Goal: Complete application form

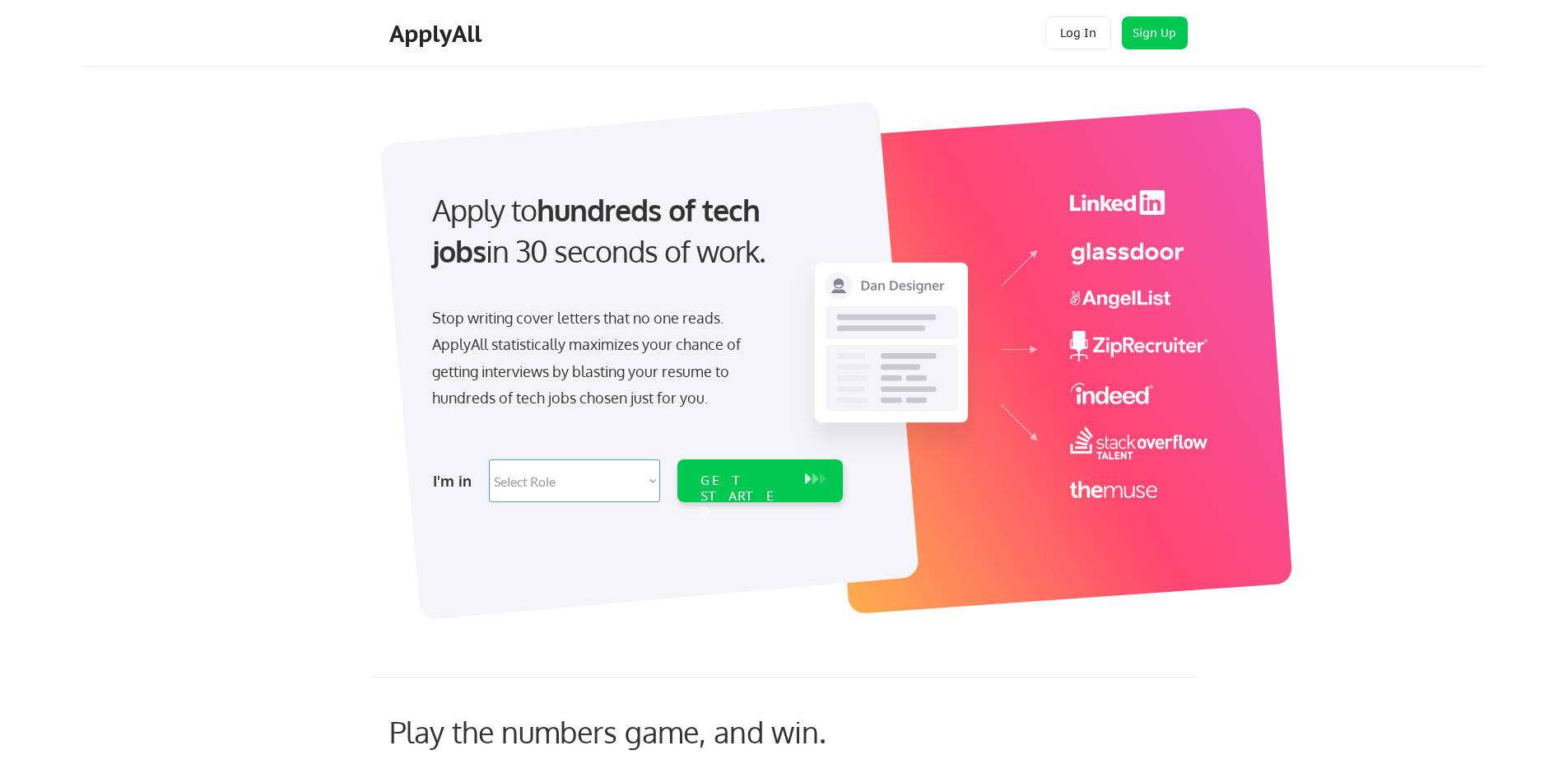
click at [570, 476] on select "Select Role Software Engineering Product Management Customer Success Sales UI/U…" at bounding box center [574, 480] width 171 height 43
select select ""sales""
click at [489, 459] on select "Select Role Software Engineering Product Management Customer Success Sales UI/U…" at bounding box center [574, 480] width 171 height 43
select select ""sales""
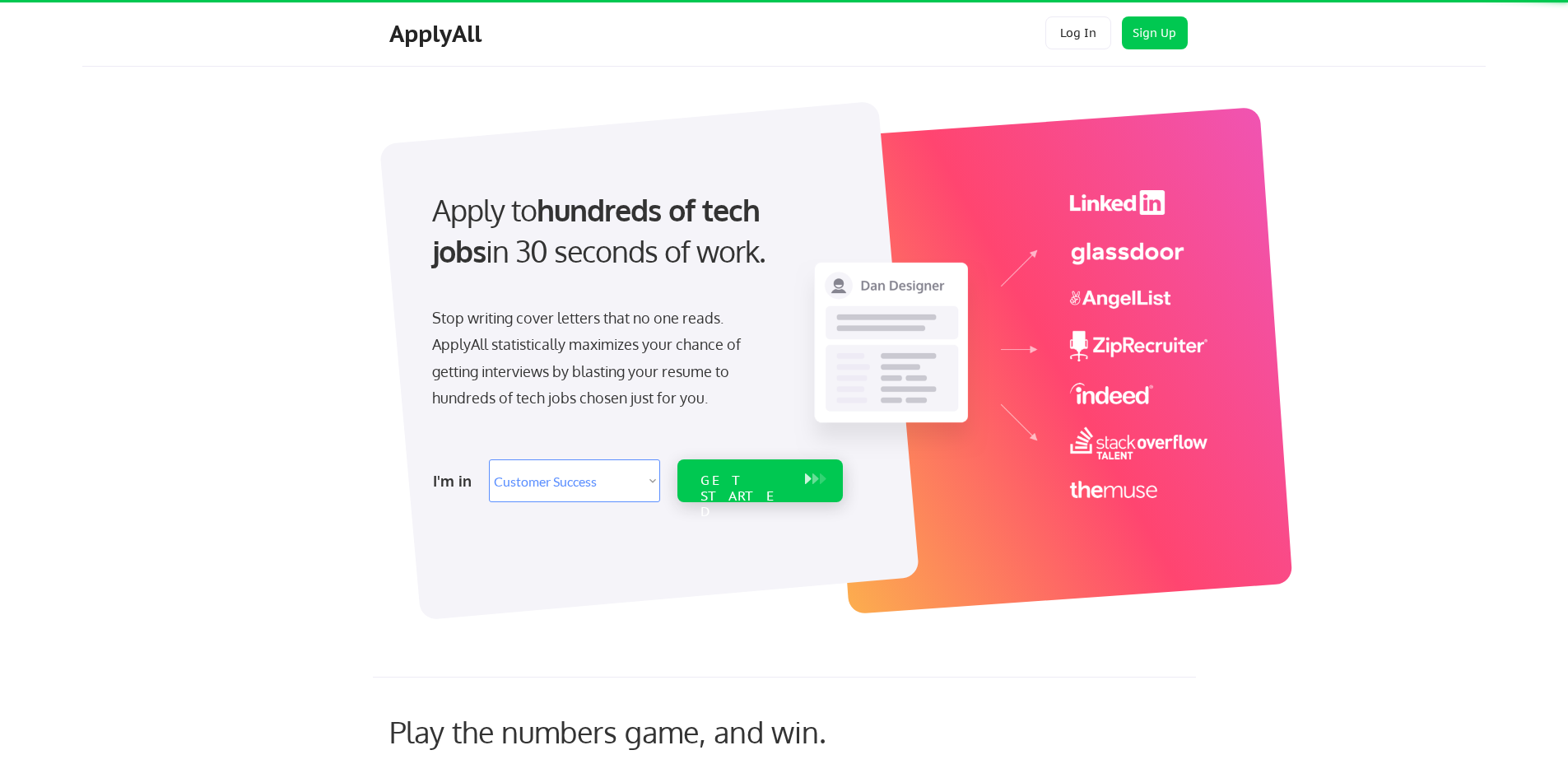
click at [735, 477] on div "GET STARTED" at bounding box center [744, 496] width 88 height 48
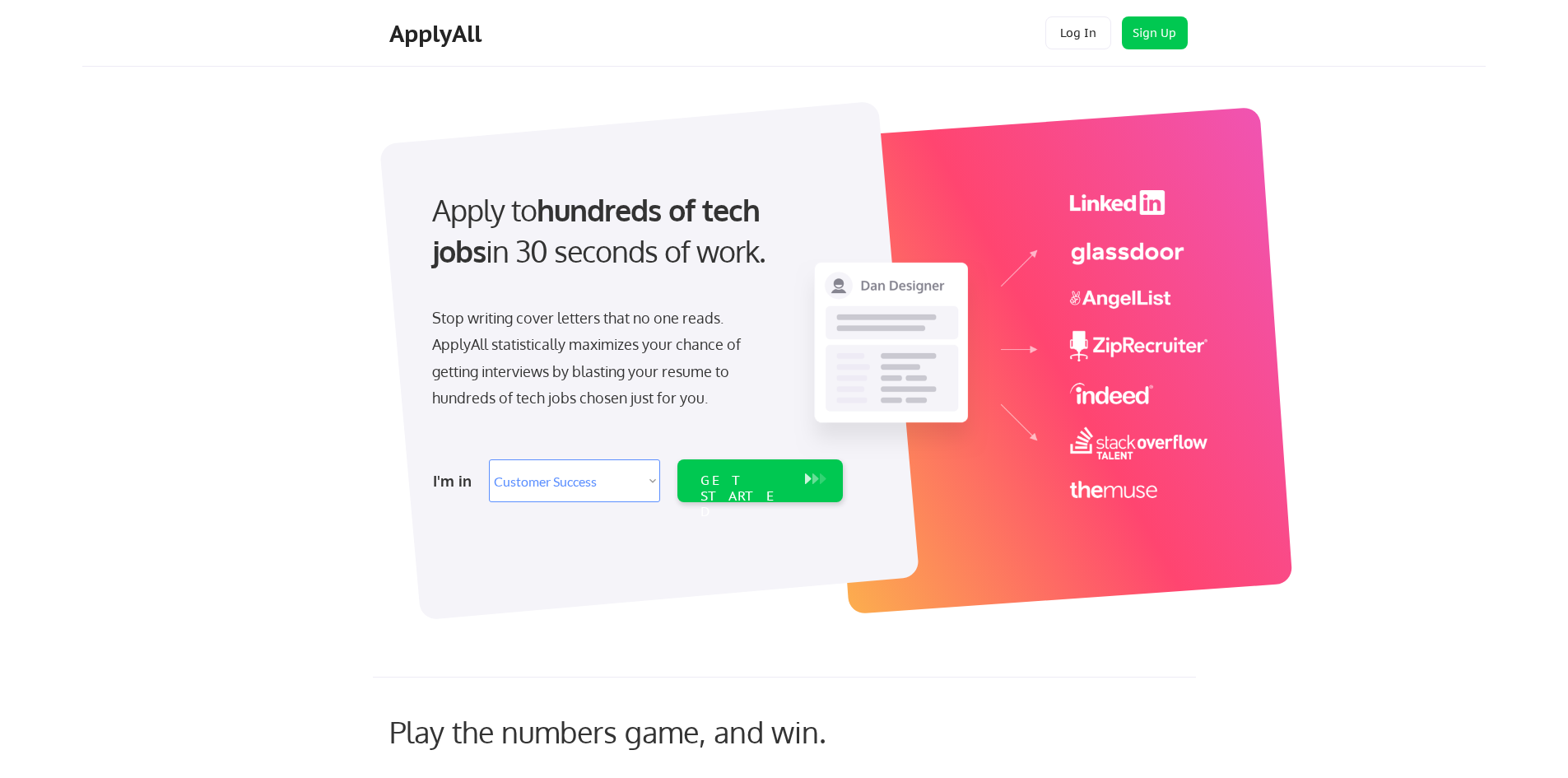
select select ""sales""
click at [720, 479] on div "GET STARTED" at bounding box center [744, 496] width 88 height 48
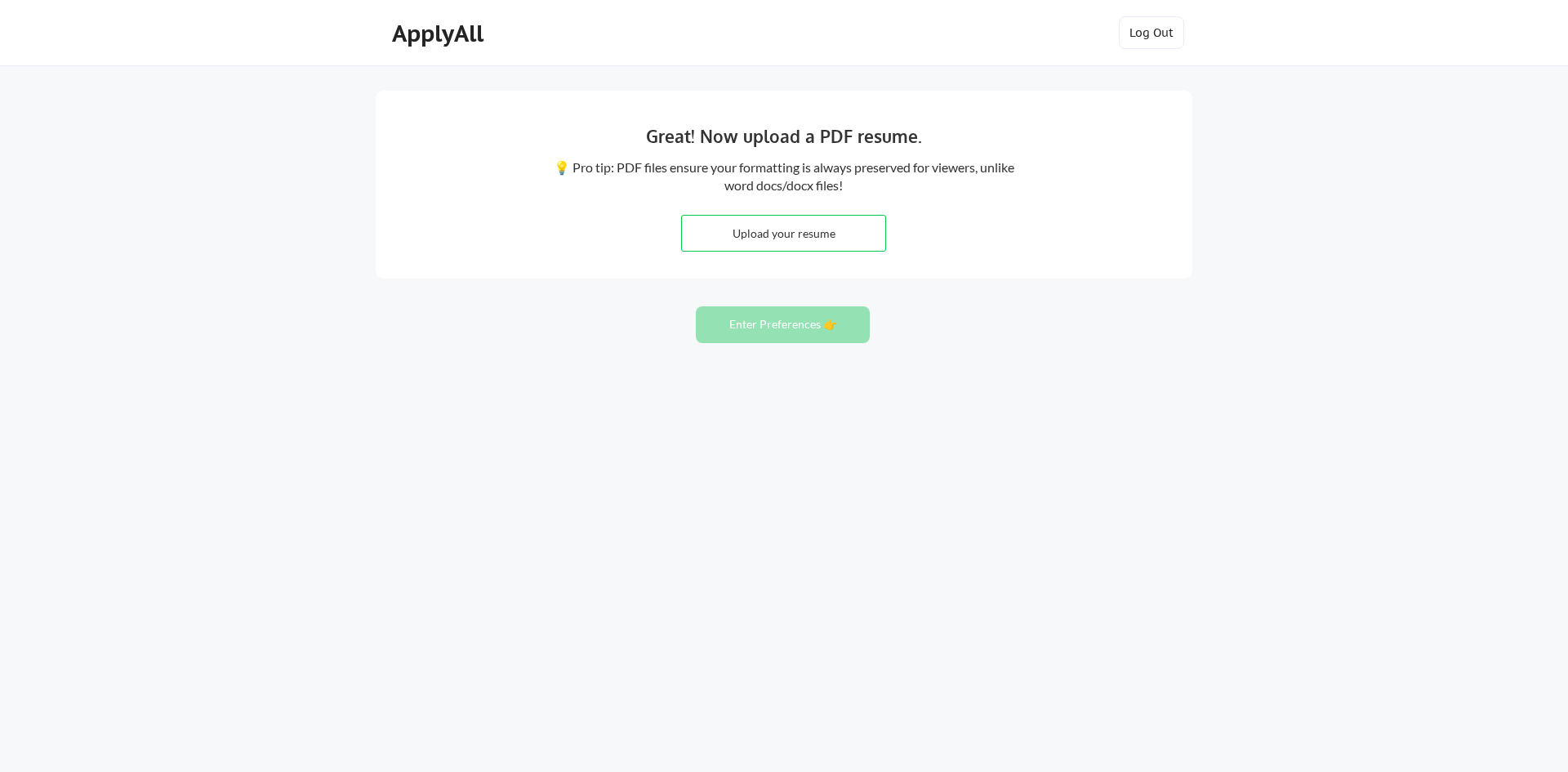
click at [791, 247] on input "file" at bounding box center [783, 233] width 203 height 36
type input "C:\fakepath\Braxton Baugh_Resume.pdf"
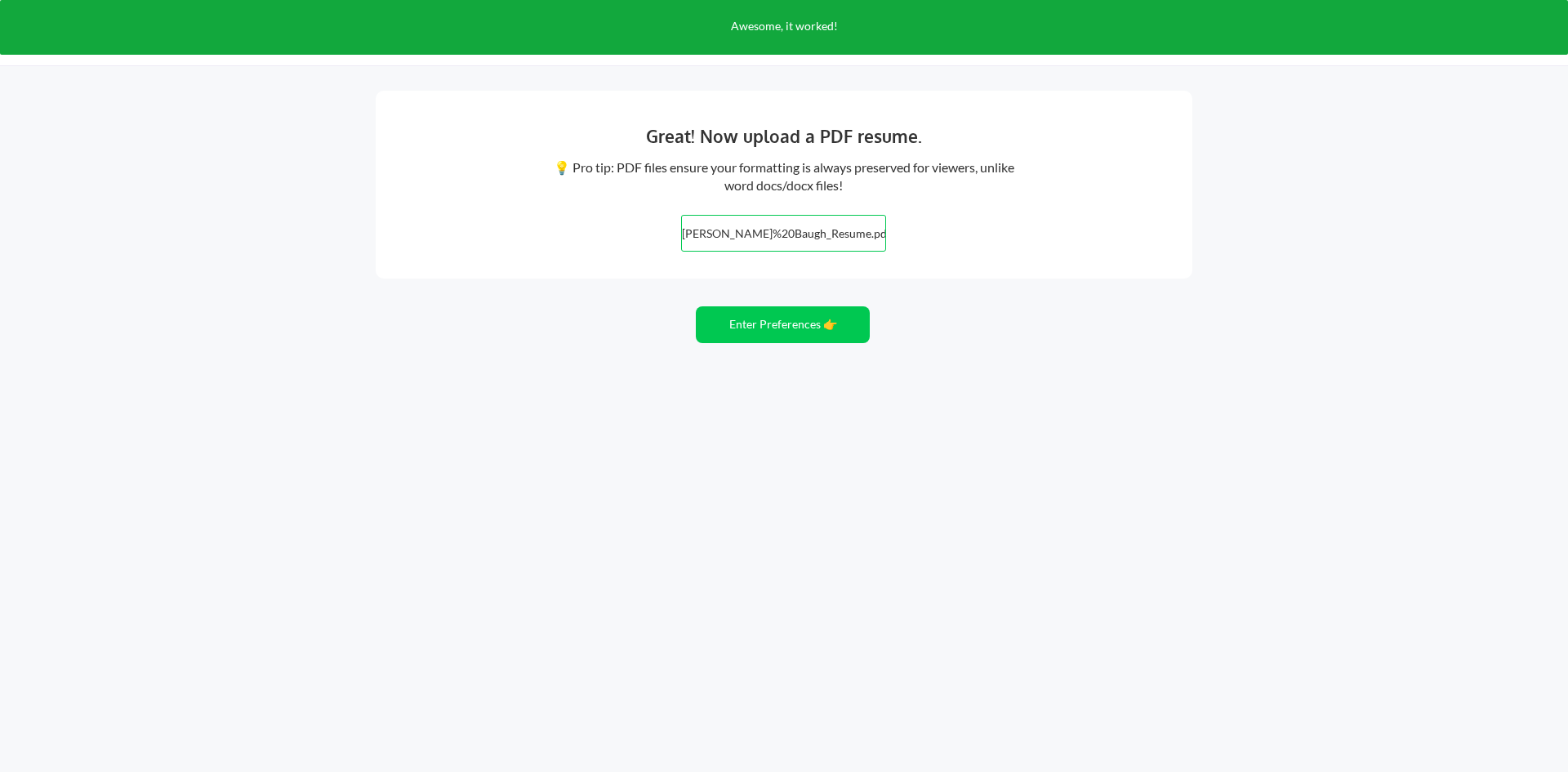
click at [751, 225] on input "file" at bounding box center [783, 233] width 203 height 36
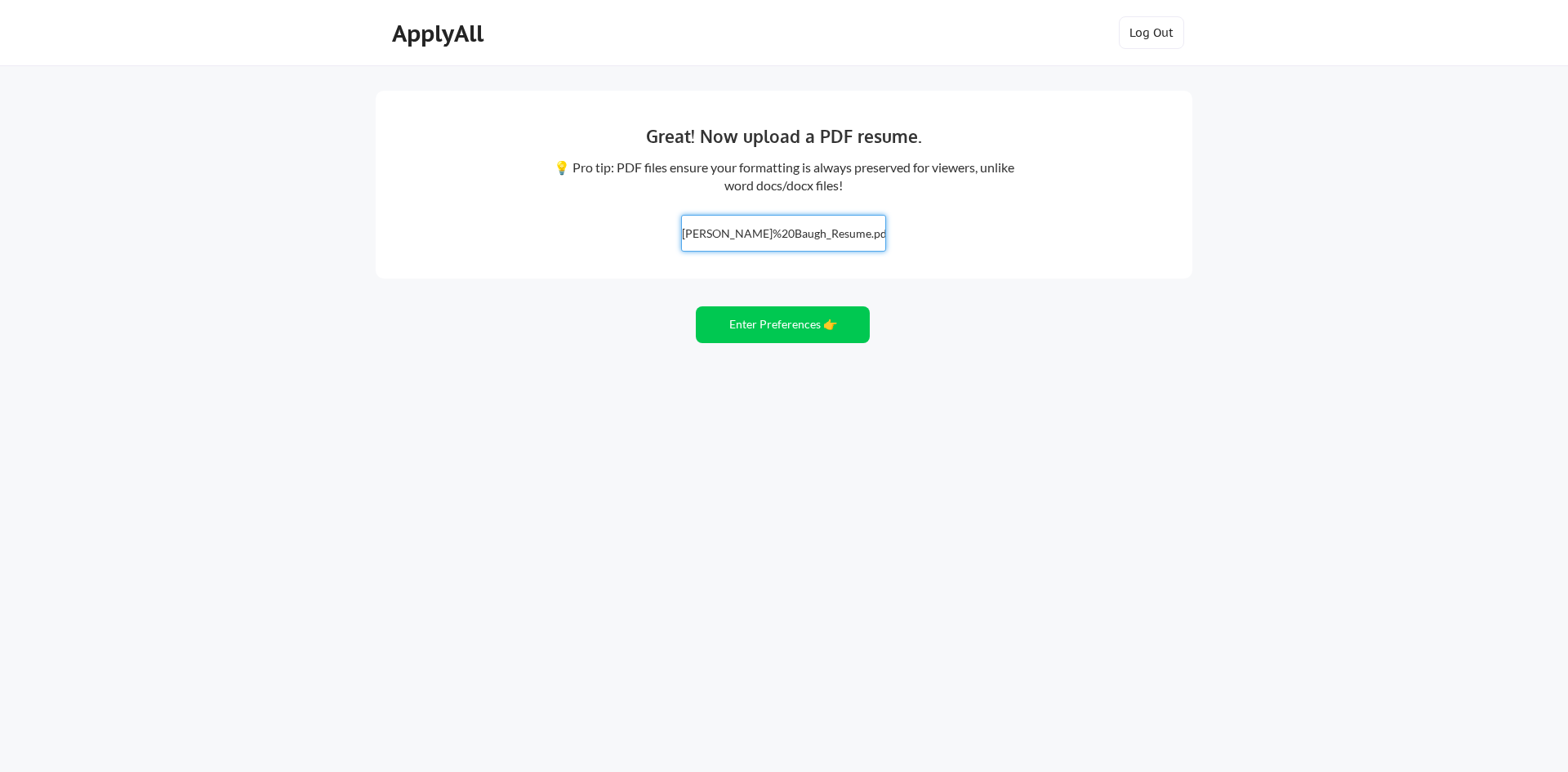
click at [829, 238] on input "file" at bounding box center [783, 233] width 203 height 36
type input "C:\fakepath\Braxton Baugh_Resume.pdf"
click at [779, 323] on button "Enter Preferences 👉" at bounding box center [782, 324] width 174 height 36
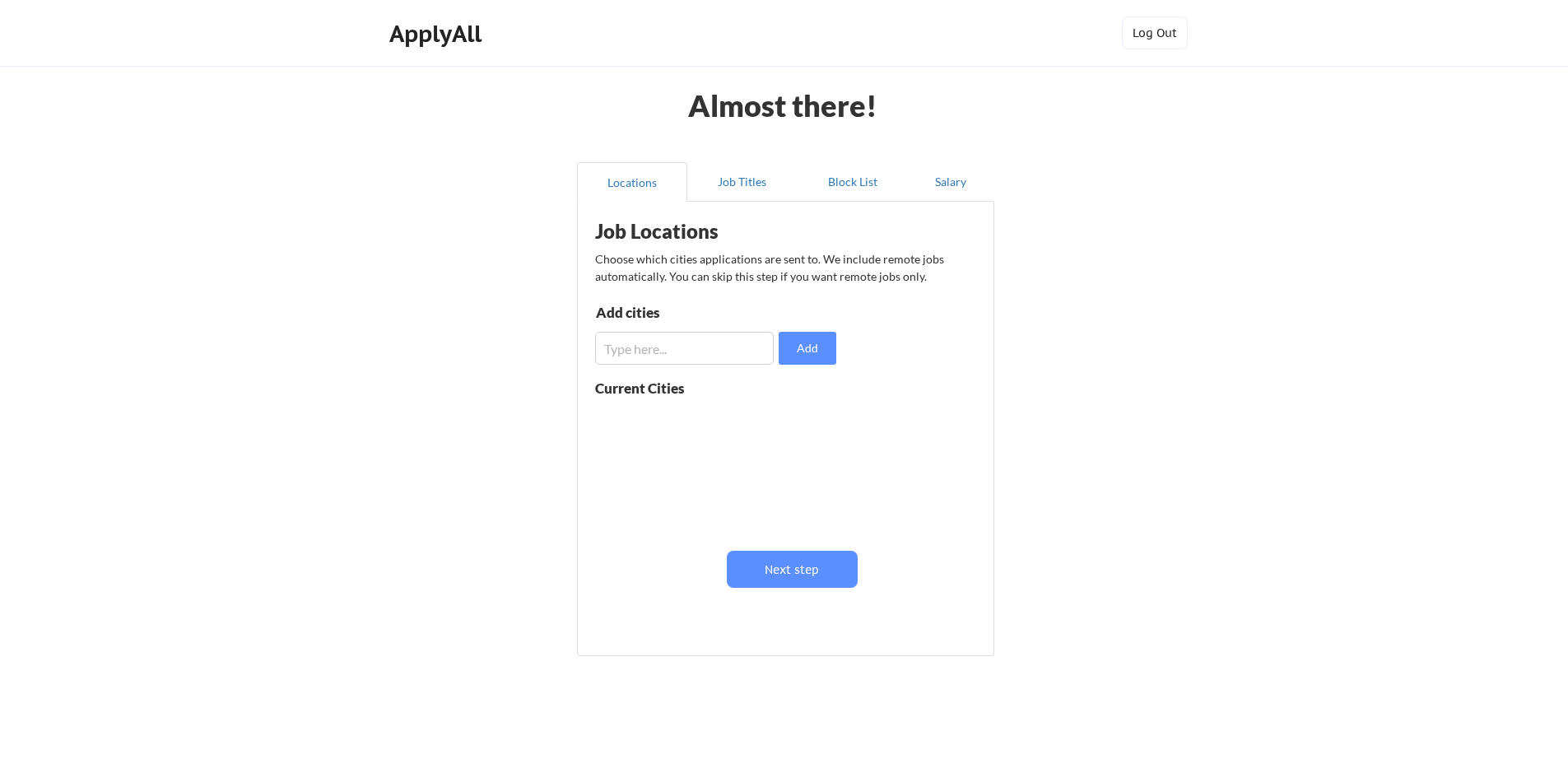
click at [696, 345] on input "input" at bounding box center [684, 348] width 178 height 33
type input "[PERSON_NAME] [US_STATE]"
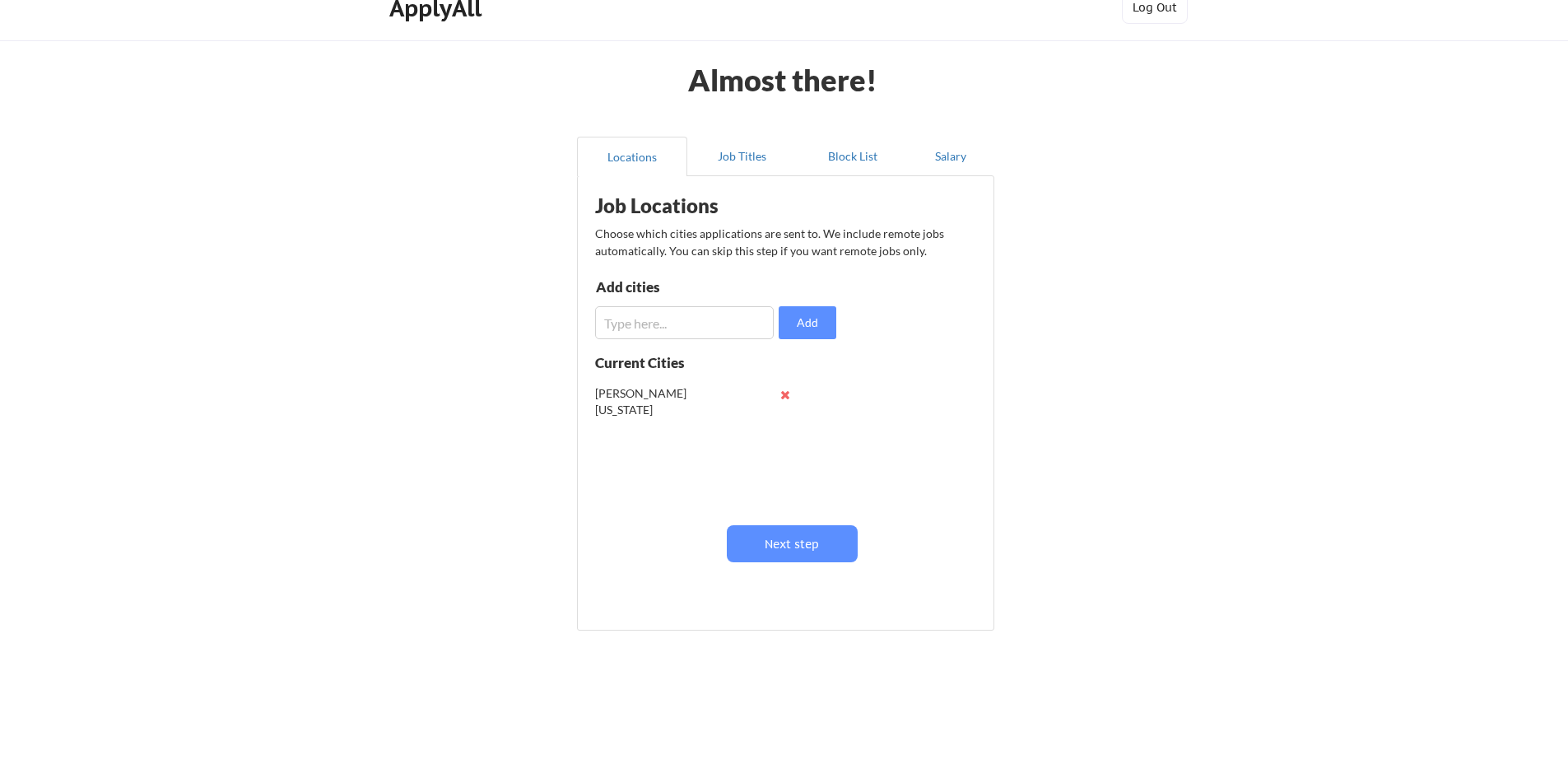
scroll to position [28, 0]
click at [733, 335] on input "input" at bounding box center [684, 320] width 178 height 33
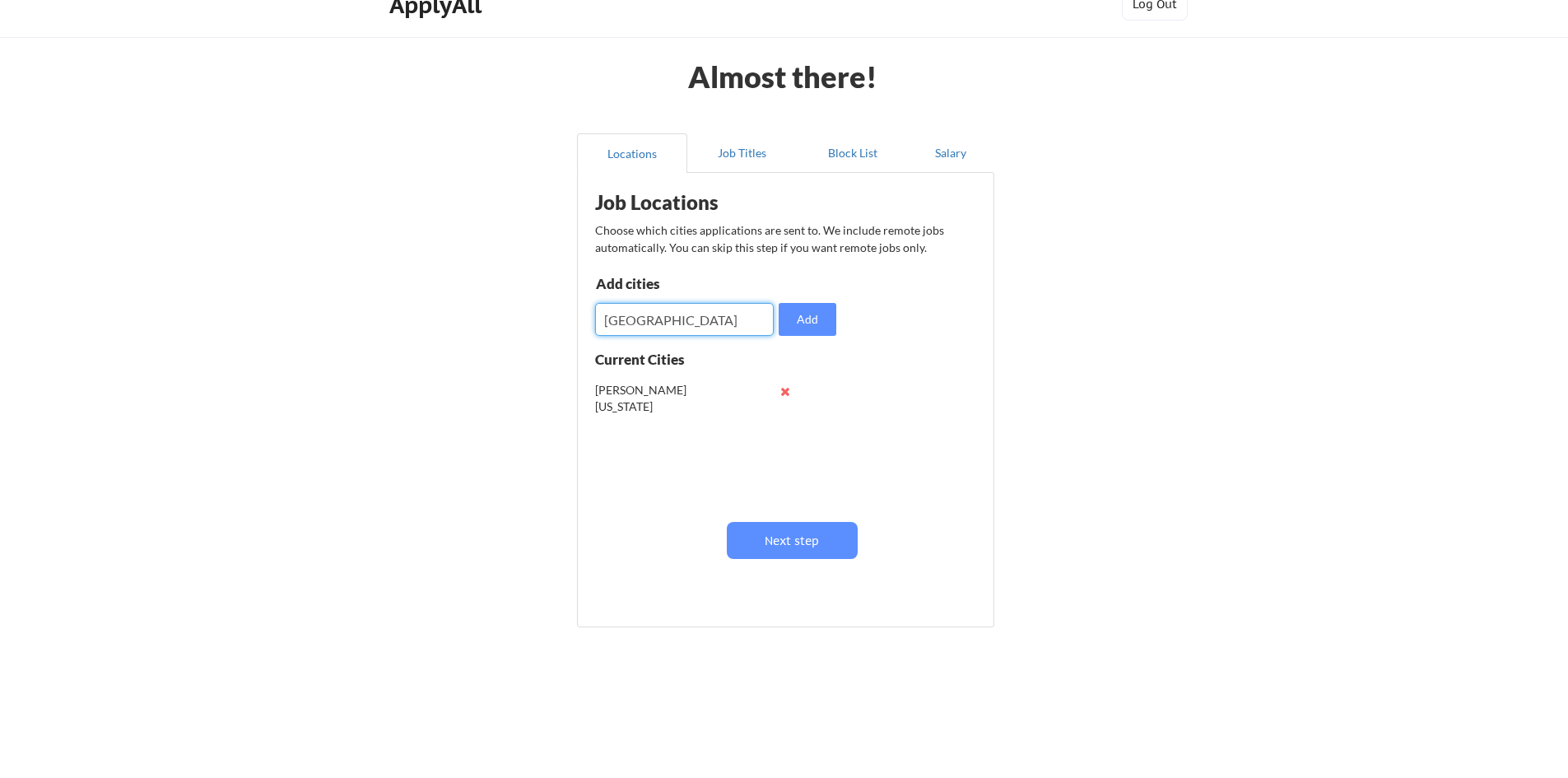
type input "[GEOGRAPHIC_DATA]"
drag, startPoint x: 737, startPoint y: 324, endPoint x: 746, endPoint y: 328, distance: 9.8
click at [738, 329] on input "input" at bounding box center [684, 320] width 178 height 33
type input "R"
click at [750, 153] on button "Job Titles" at bounding box center [742, 152] width 110 height 39
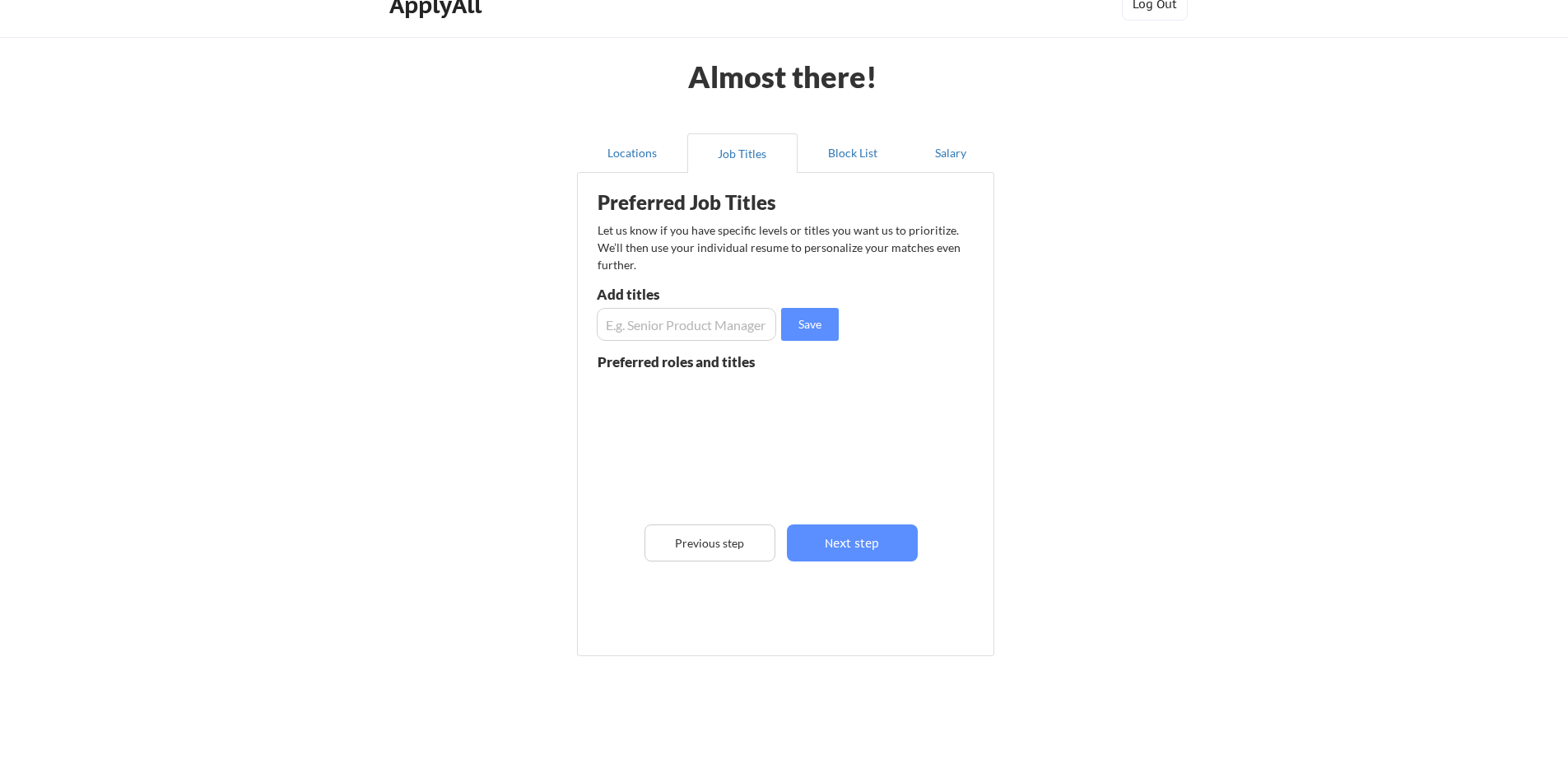
click at [702, 319] on input "input" at bounding box center [686, 324] width 179 height 33
type input "Customer Success Manager"
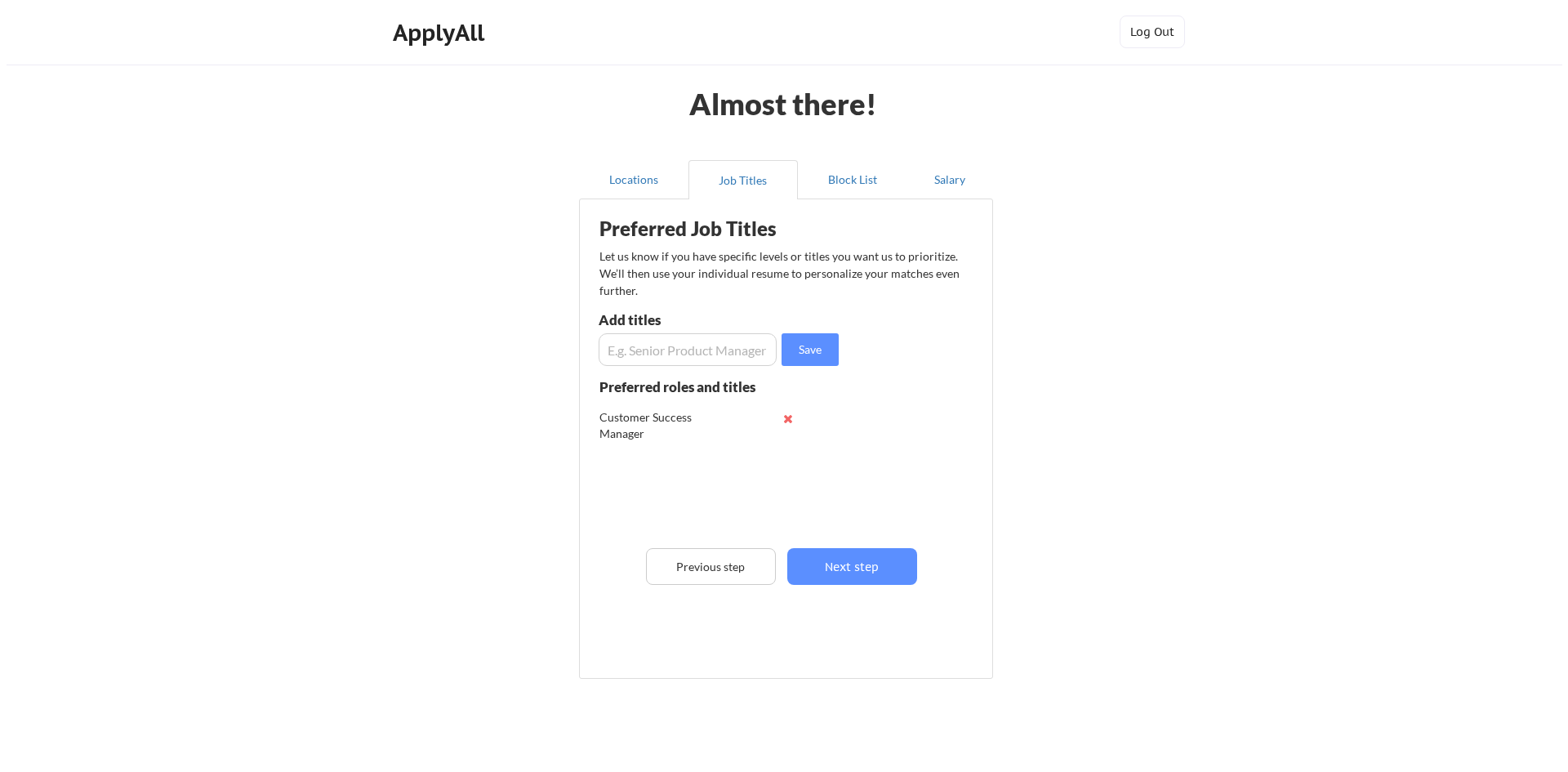
scroll to position [0, 0]
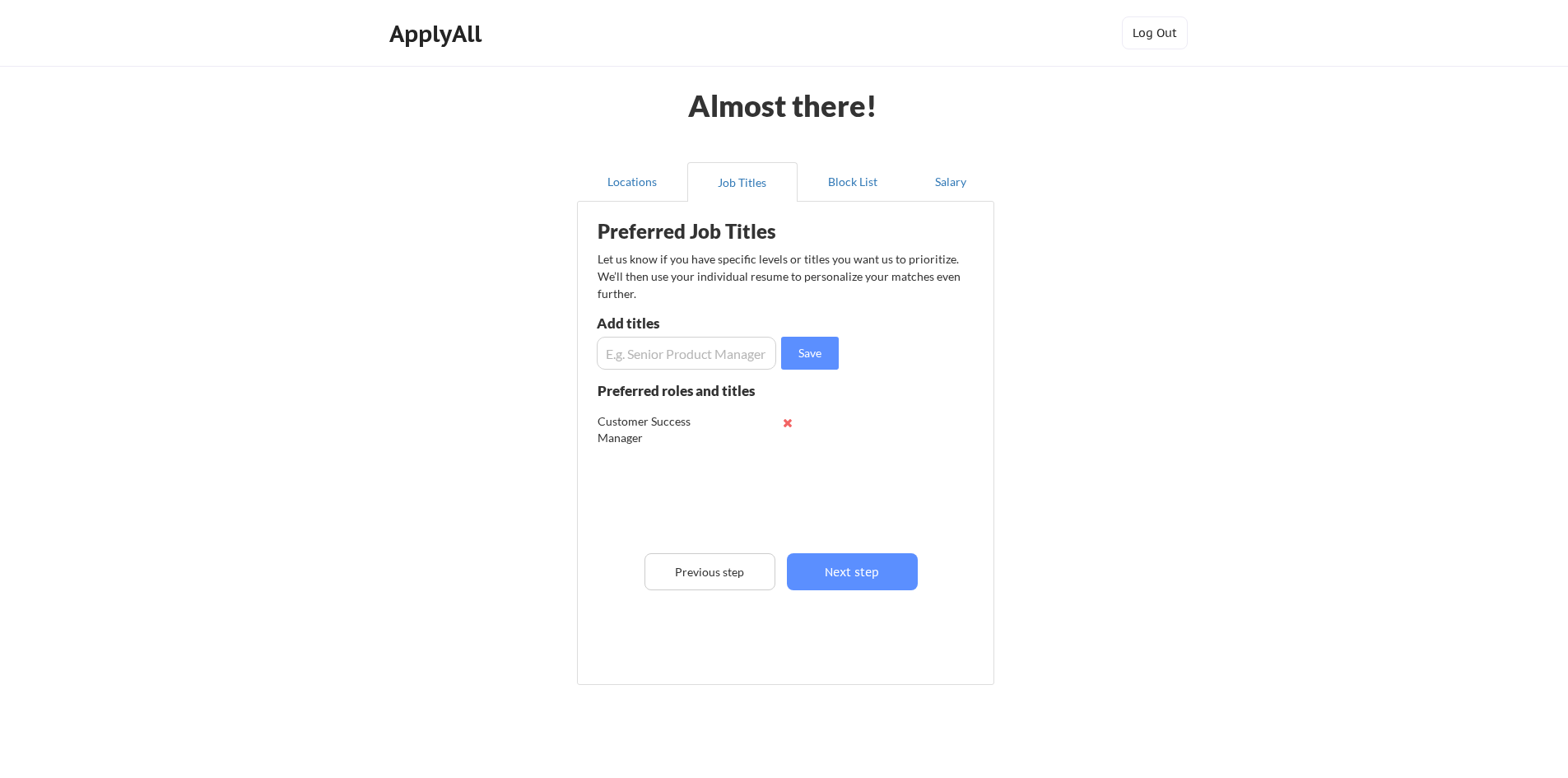
click at [668, 359] on input "input" at bounding box center [686, 353] width 179 height 33
type input "Account Manager"
click at [830, 357] on button "Save" at bounding box center [809, 353] width 58 height 33
click at [703, 350] on input "input" at bounding box center [686, 353] width 179 height 33
type input "System Administrator"
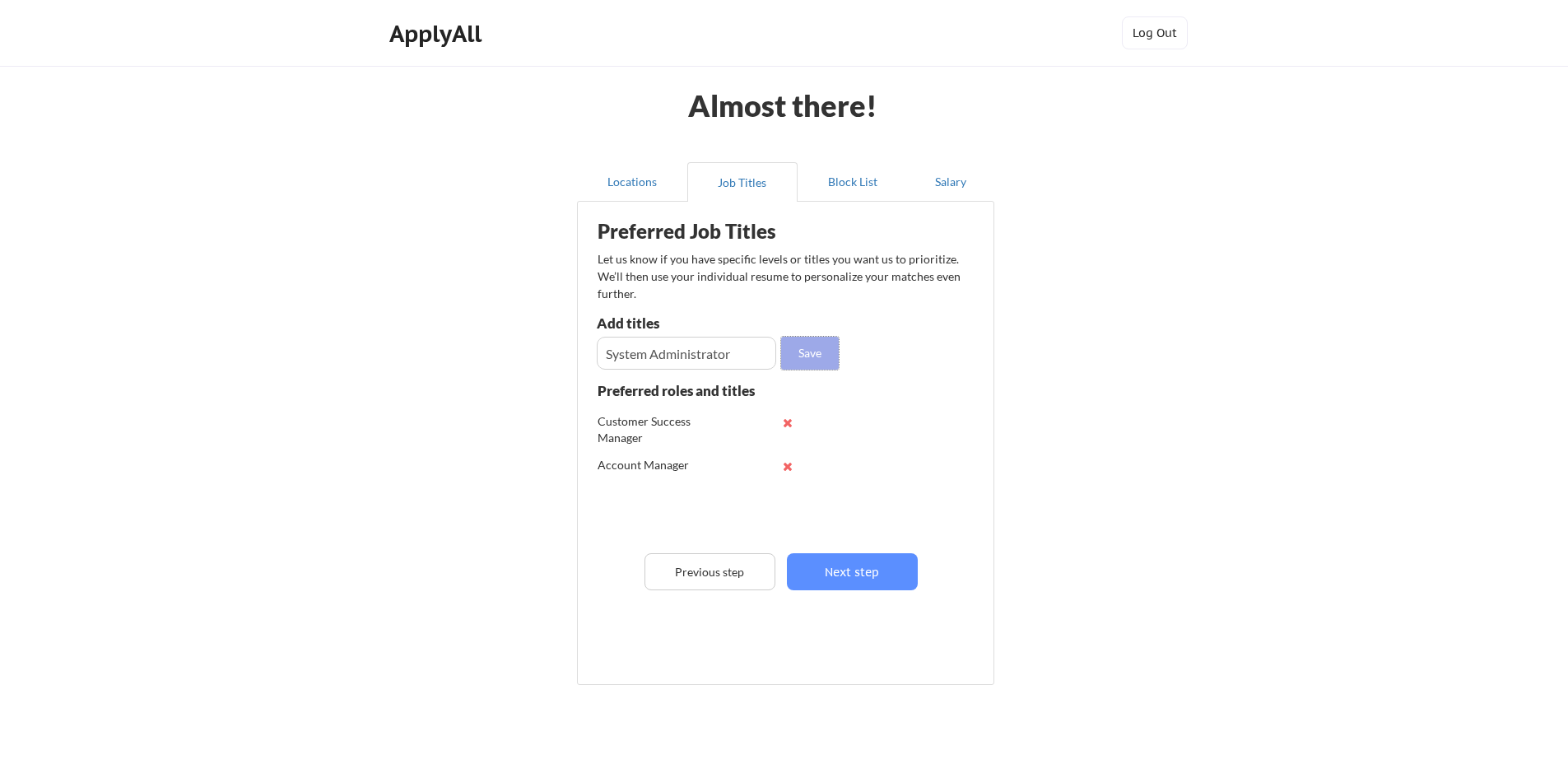
click at [797, 350] on button "Save" at bounding box center [809, 353] width 58 height 33
click at [785, 494] on button at bounding box center [787, 498] width 12 height 12
click at [853, 183] on button "Block List" at bounding box center [852, 181] width 110 height 39
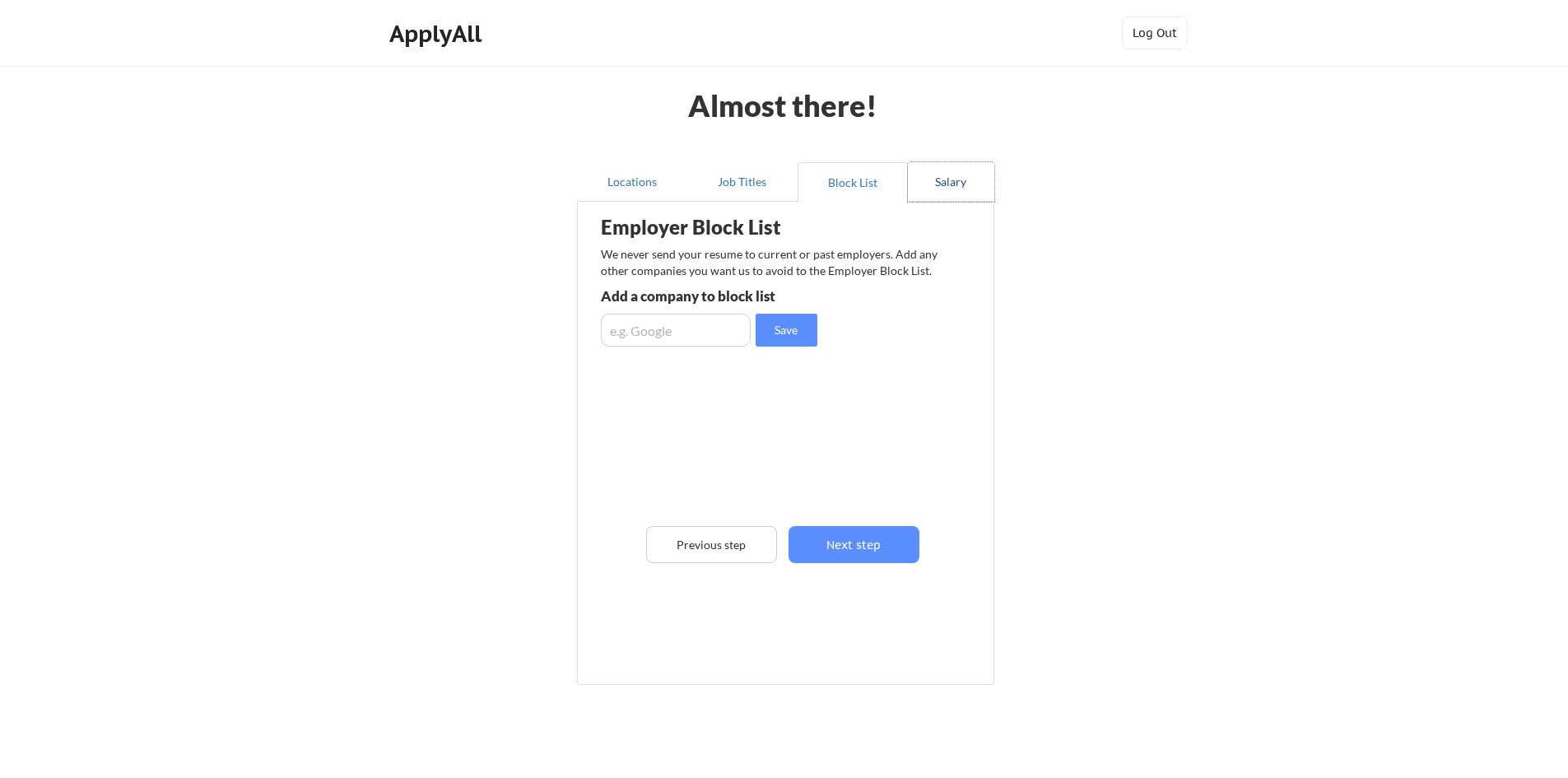
click at [956, 170] on button "Salary" at bounding box center [951, 181] width 86 height 39
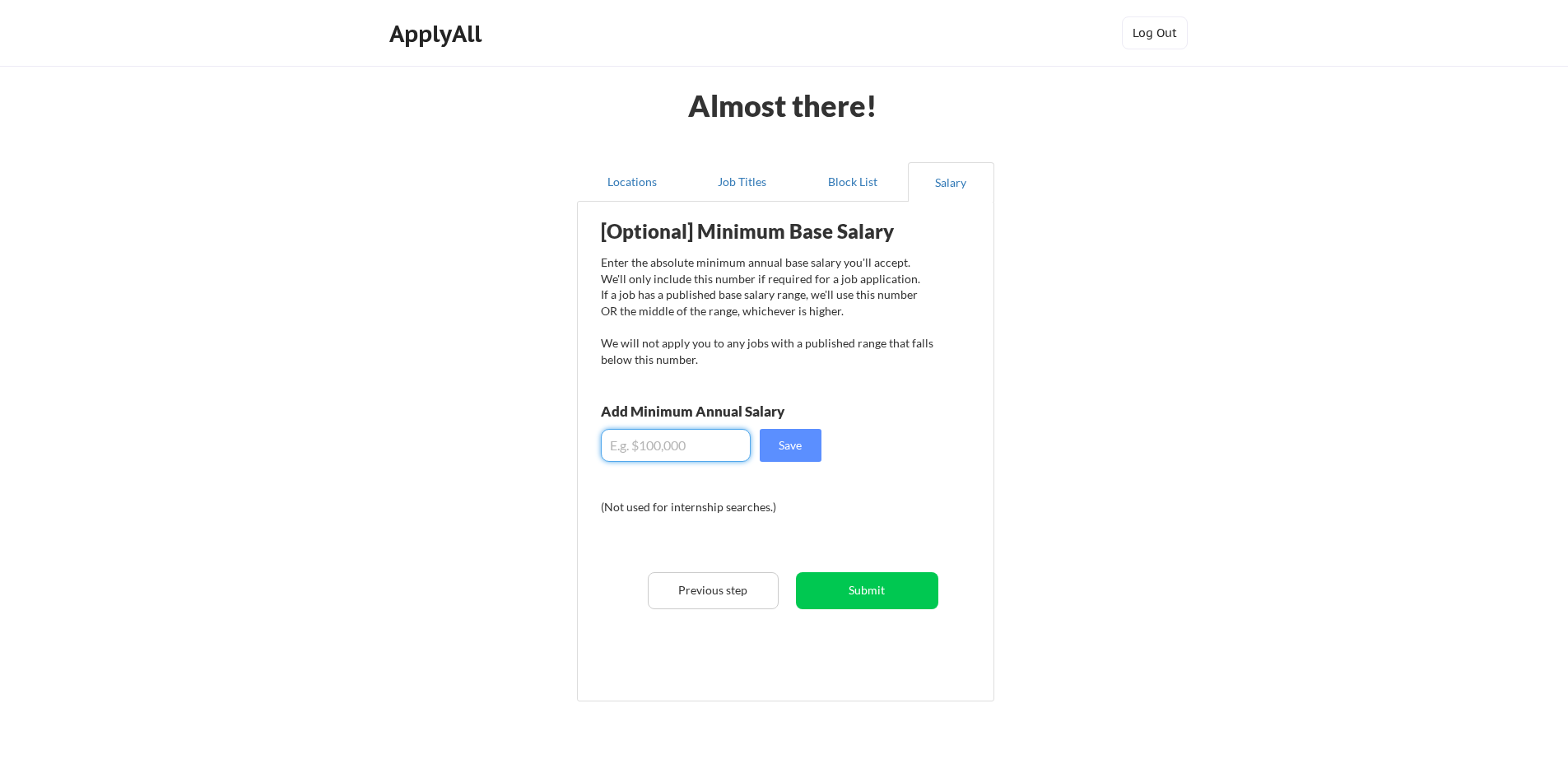
click at [682, 444] on input "input" at bounding box center [675, 445] width 150 height 33
type input "$102,000"
click at [802, 439] on button "Save" at bounding box center [790, 445] width 62 height 33
click at [818, 594] on button "Submit" at bounding box center [866, 591] width 142 height 37
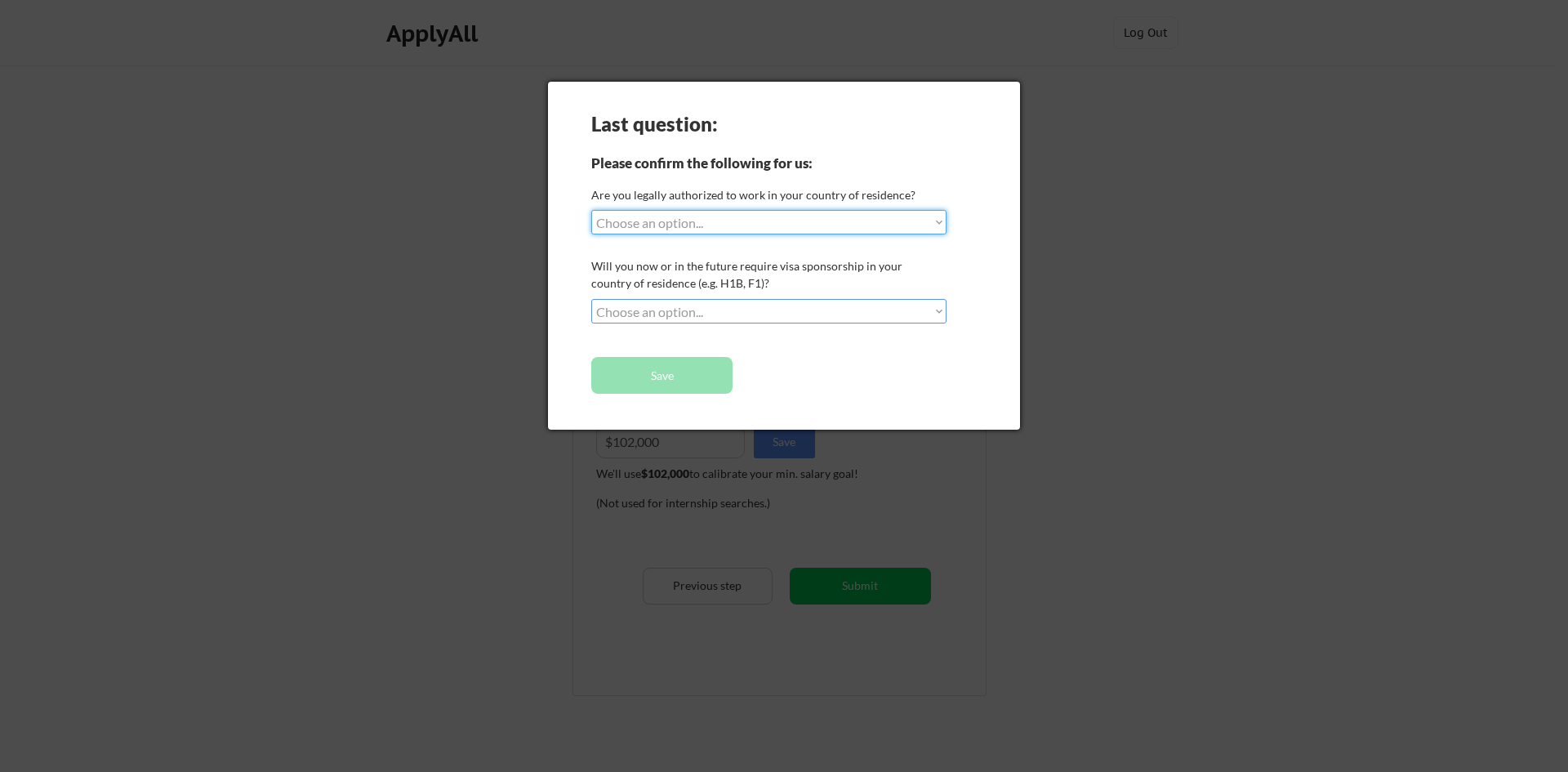
click at [715, 206] on div "Last question: Please confirm the following for us: Are you legally authorized …" at bounding box center [784, 256] width 472 height 348
click at [711, 220] on select "Choose an option... Yes, I am a [DEMOGRAPHIC_DATA] Citizen Yes, I am a [DEMOGRA…" at bounding box center [769, 221] width 356 height 25
select select ""yes__i_am_a_[DEMOGRAPHIC_DATA]""
click at [592, 210] on select "Choose an option... Yes, I am a [DEMOGRAPHIC_DATA] Citizen Yes, I am a [DEMOGRA…" at bounding box center [769, 221] width 356 height 25
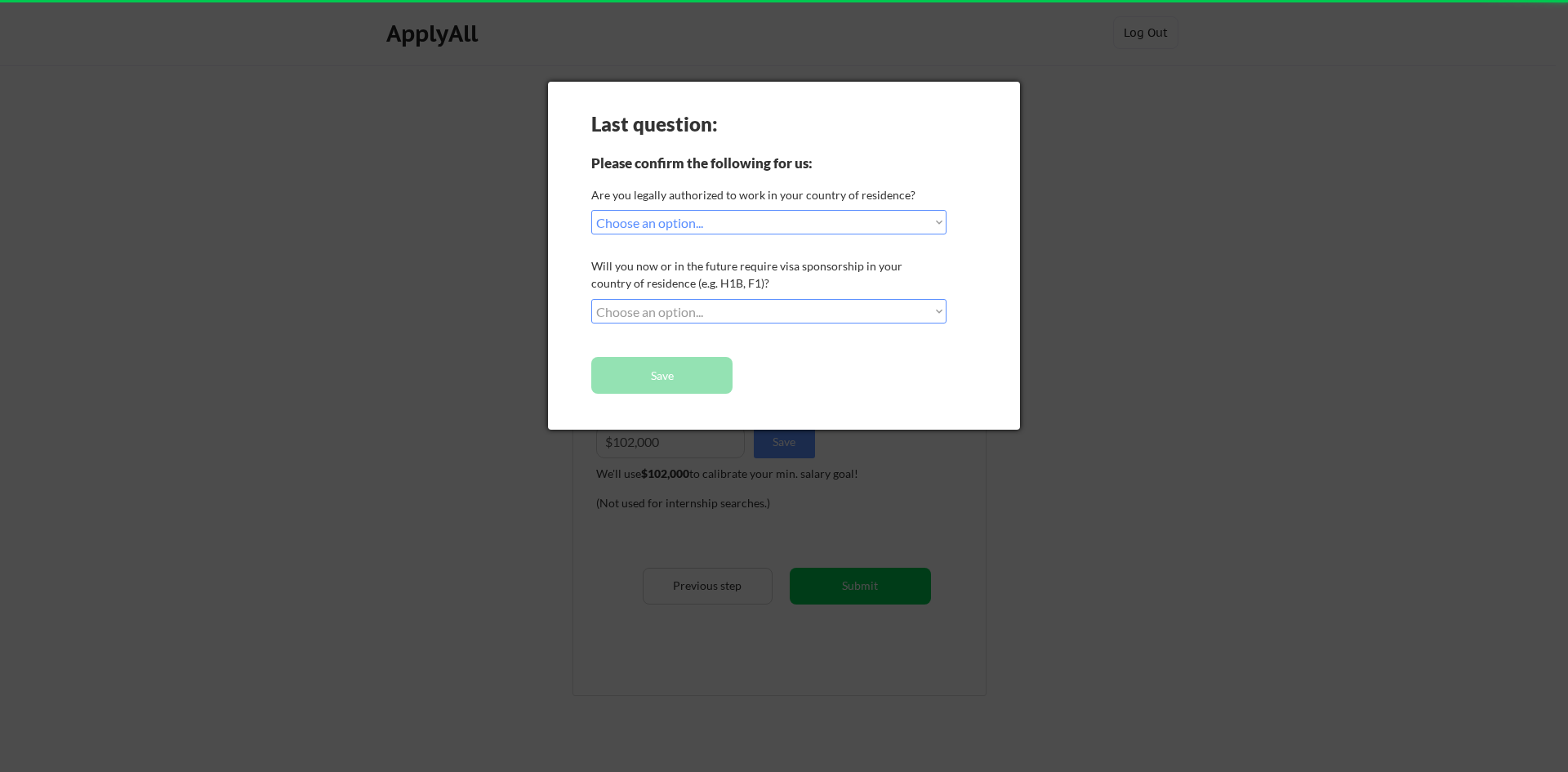
click at [694, 303] on select "Choose an option... No, I will not need sponsorship Yes, I will need sponsorship" at bounding box center [769, 311] width 356 height 25
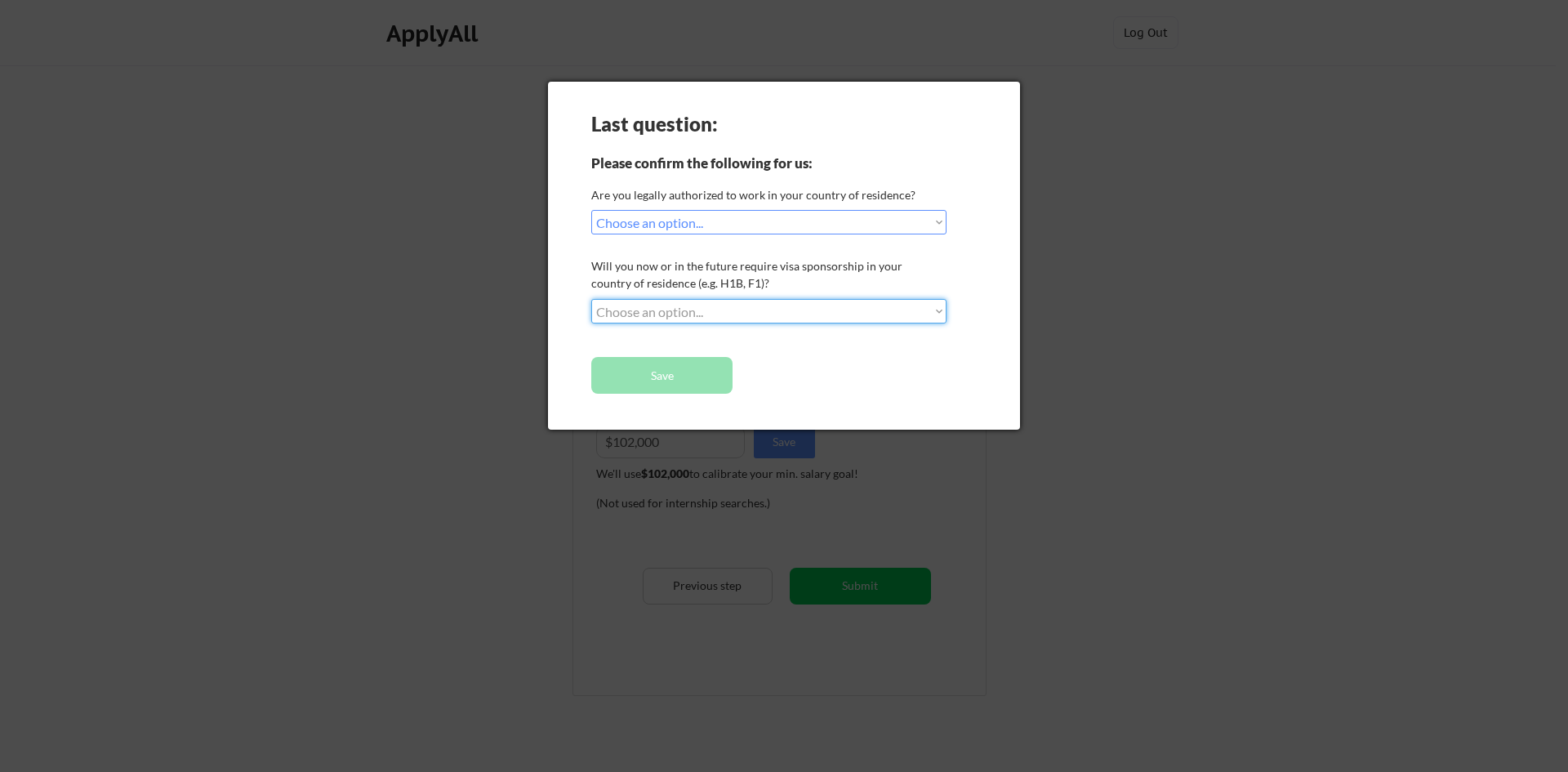
select select ""no__i_will_not_need_sponsorship""
click at [592, 299] on select "Choose an option... No, I will not need sponsorship Yes, I will need sponsorship" at bounding box center [769, 311] width 356 height 25
click at [687, 371] on button "Save" at bounding box center [662, 376] width 141 height 36
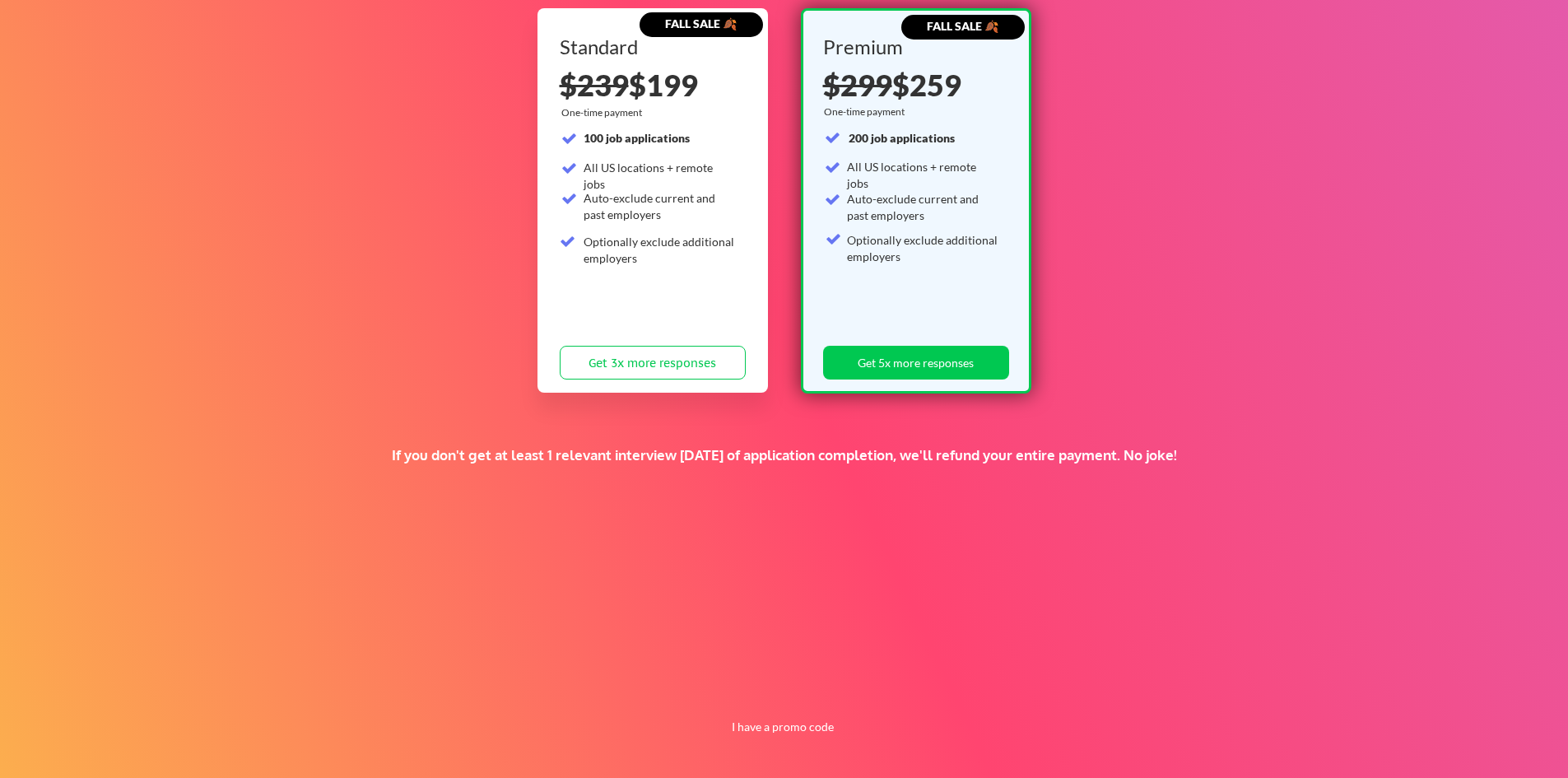
scroll to position [187, 0]
click at [818, 729] on button "I have a promo code" at bounding box center [784, 726] width 121 height 20
click at [773, 690] on input "input" at bounding box center [742, 687] width 152 height 34
type input "TIMEISMONEY"
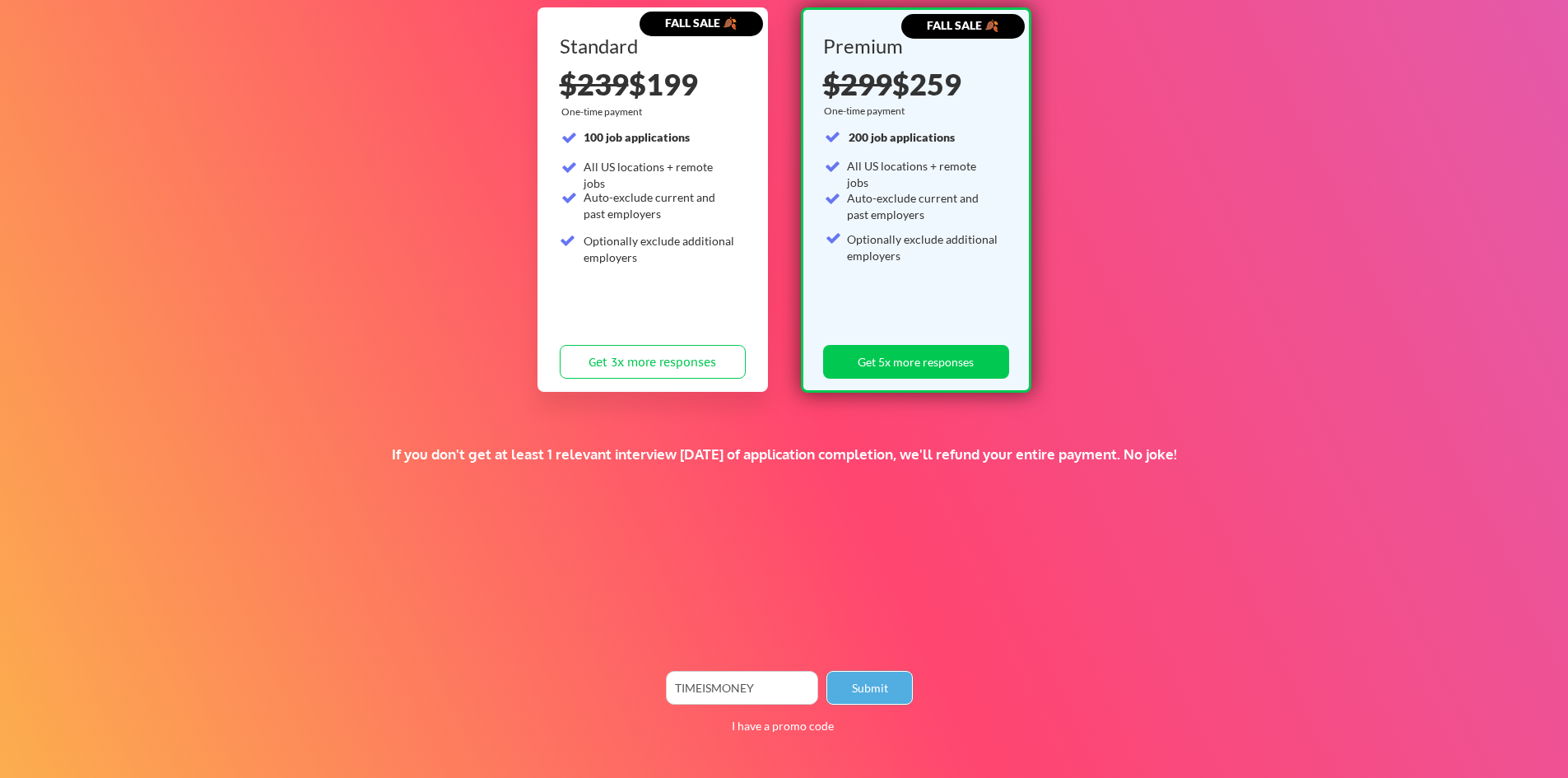
click at [872, 676] on button "Submit" at bounding box center [870, 687] width 86 height 34
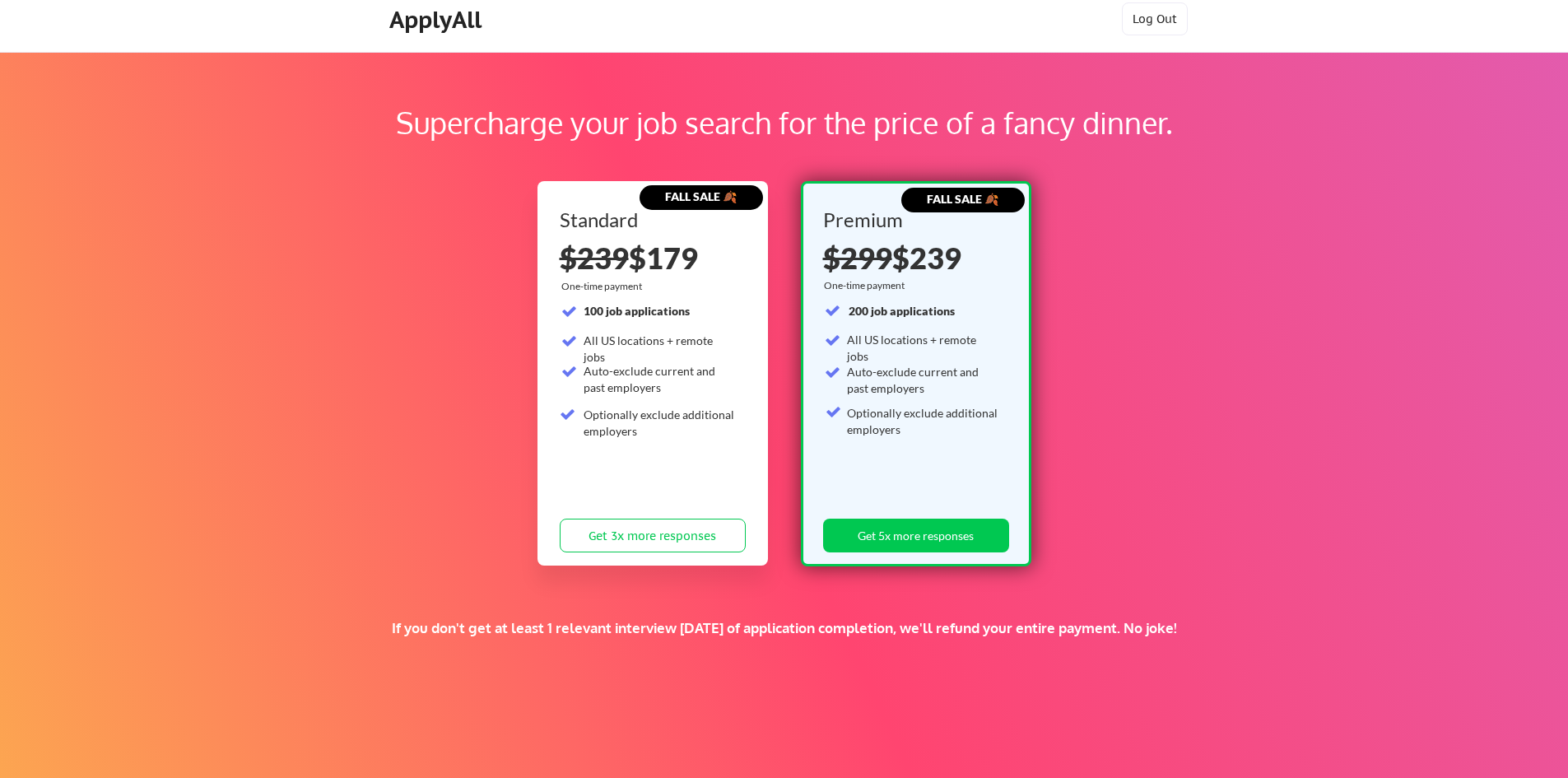
scroll to position [0, 0]
